Goal: Navigation & Orientation: Understand site structure

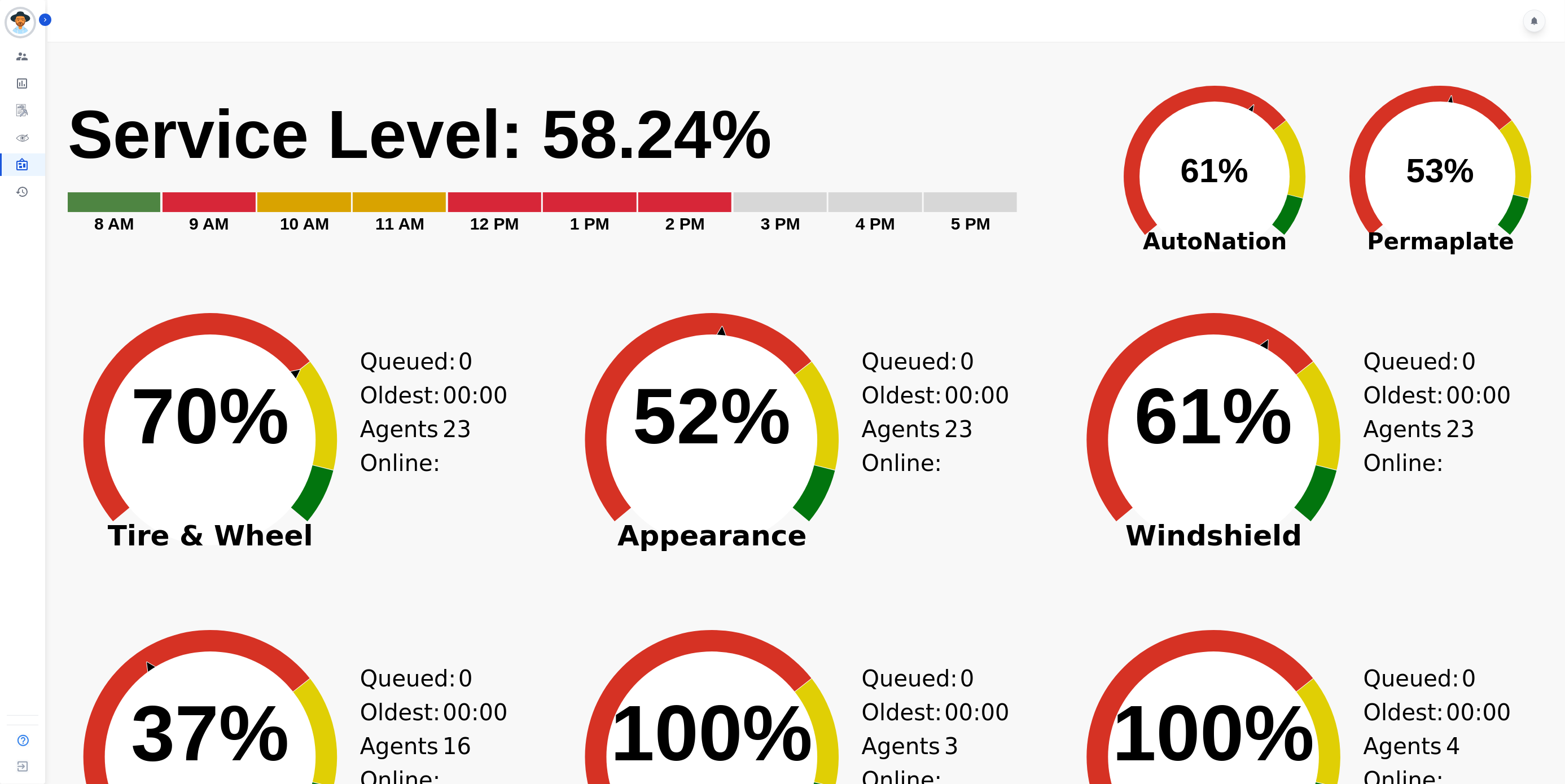
click at [1035, 96] on rect "Service Level: 0%" at bounding box center [581, 168] width 1029 height 149
